Goal: Transaction & Acquisition: Purchase product/service

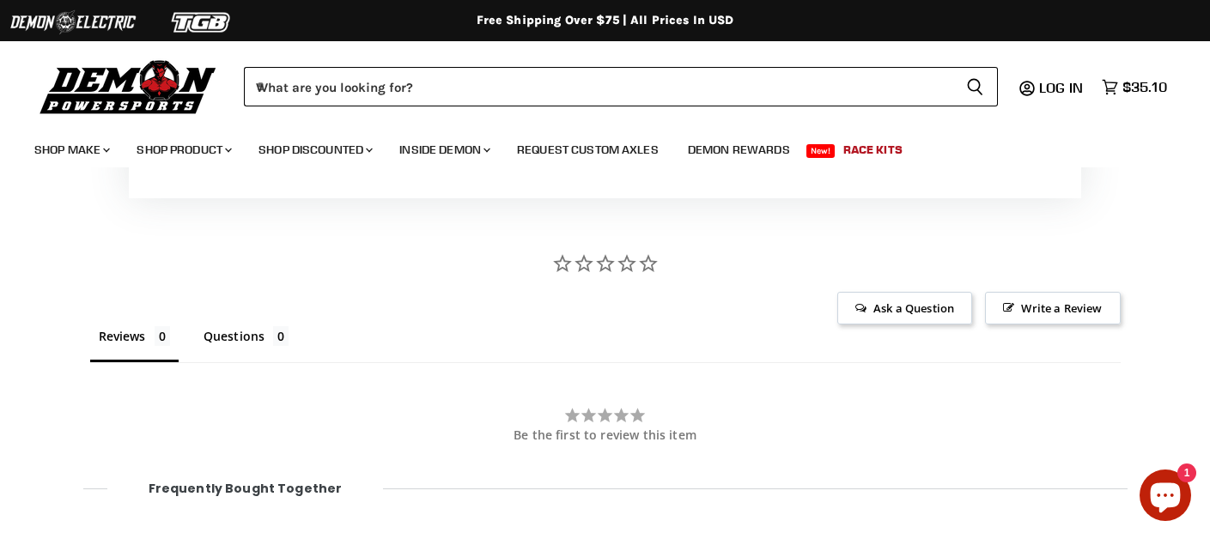
scroll to position [1029, 0]
